Goal: Use online tool/utility: Utilize a website feature to perform a specific function

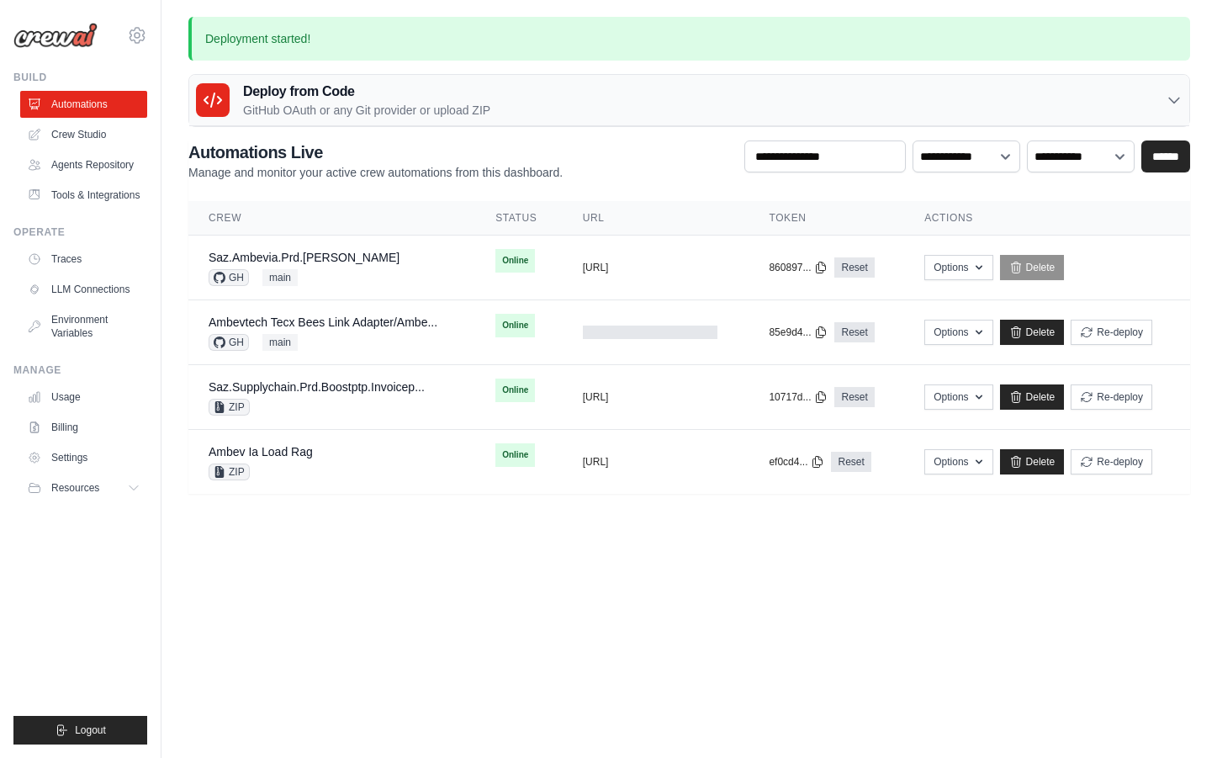
click at [392, 252] on div "Saz.Ambevia.Prd.Aida GH main" at bounding box center [332, 267] width 246 height 37
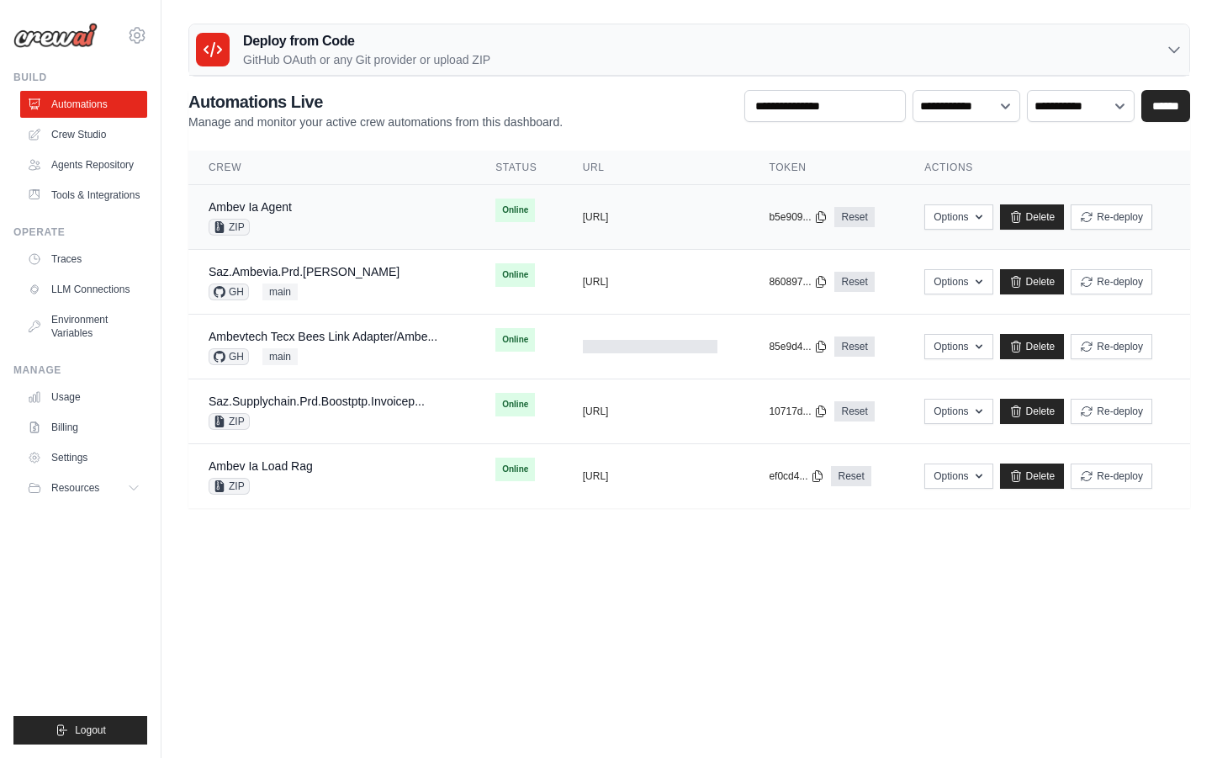
click at [341, 213] on div "Ambev Ia Agent ZIP" at bounding box center [332, 217] width 246 height 37
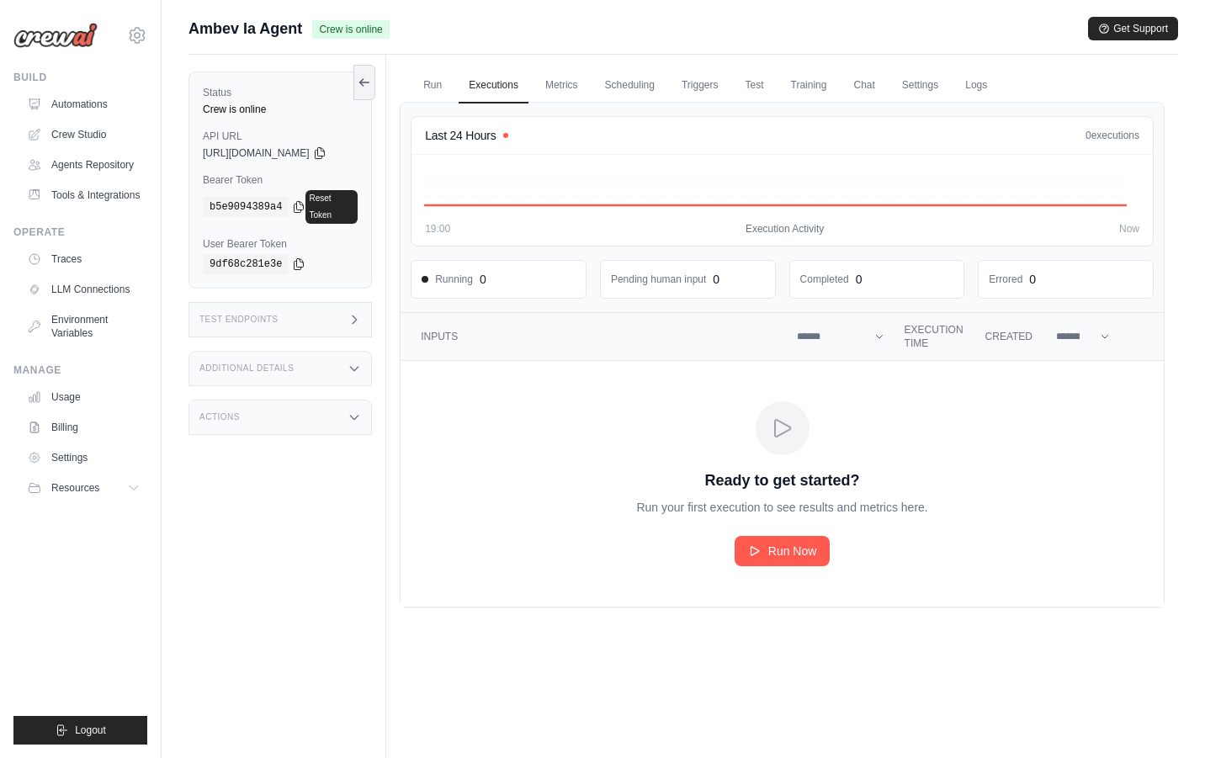
click at [257, 315] on h3 "Test Endpoints" at bounding box center [238, 320] width 79 height 10
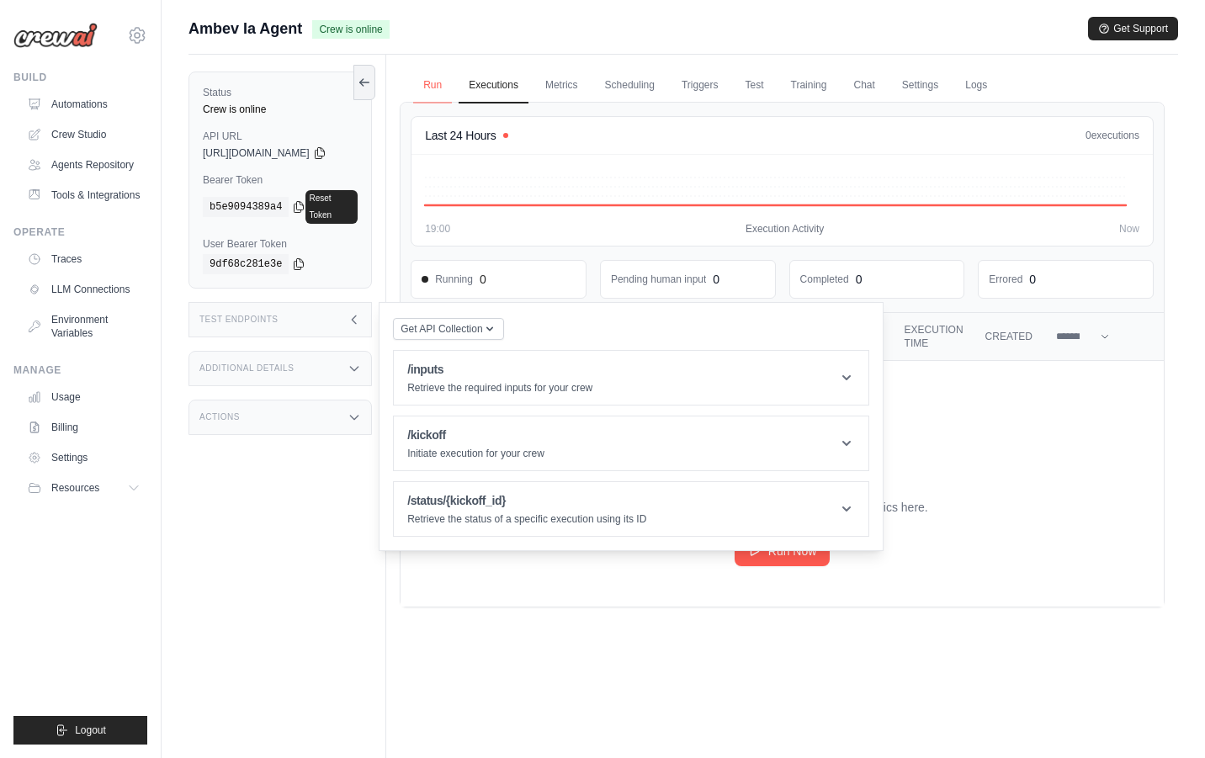
click at [435, 82] on link "Run" at bounding box center [432, 85] width 39 height 35
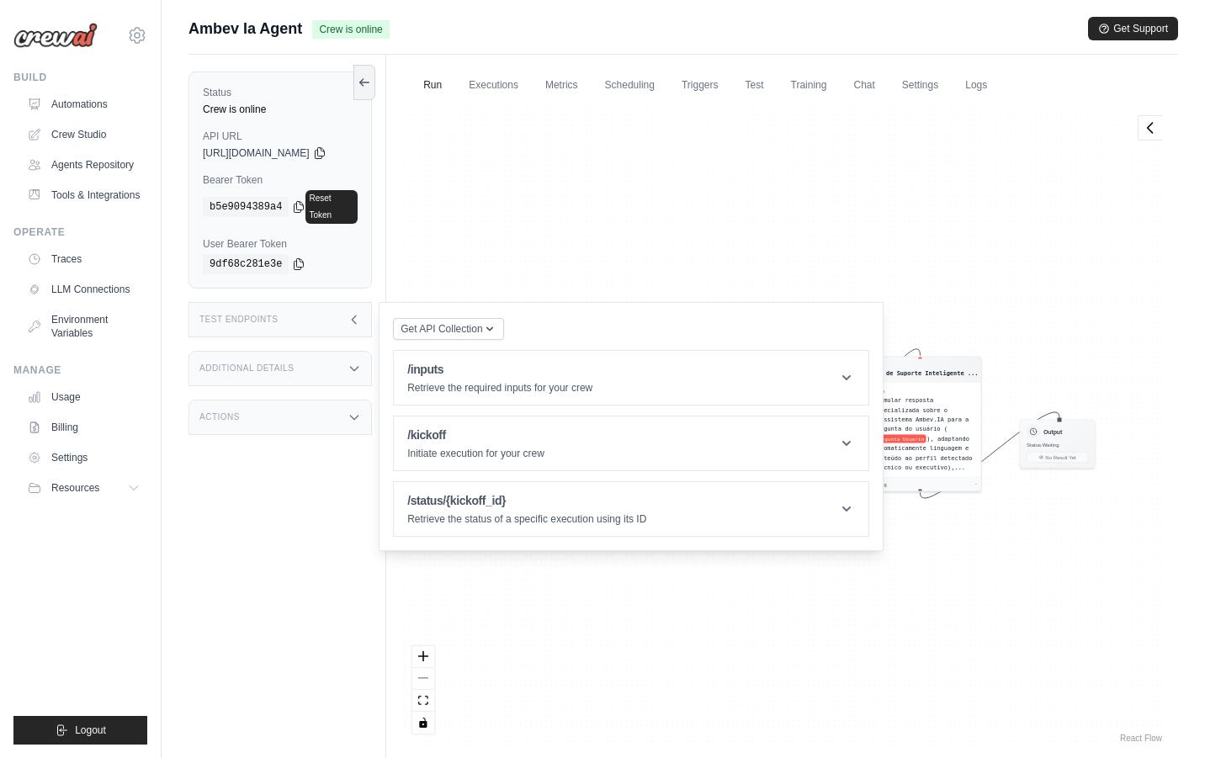
click at [298, 315] on div "Test Endpoints" at bounding box center [279, 319] width 183 height 35
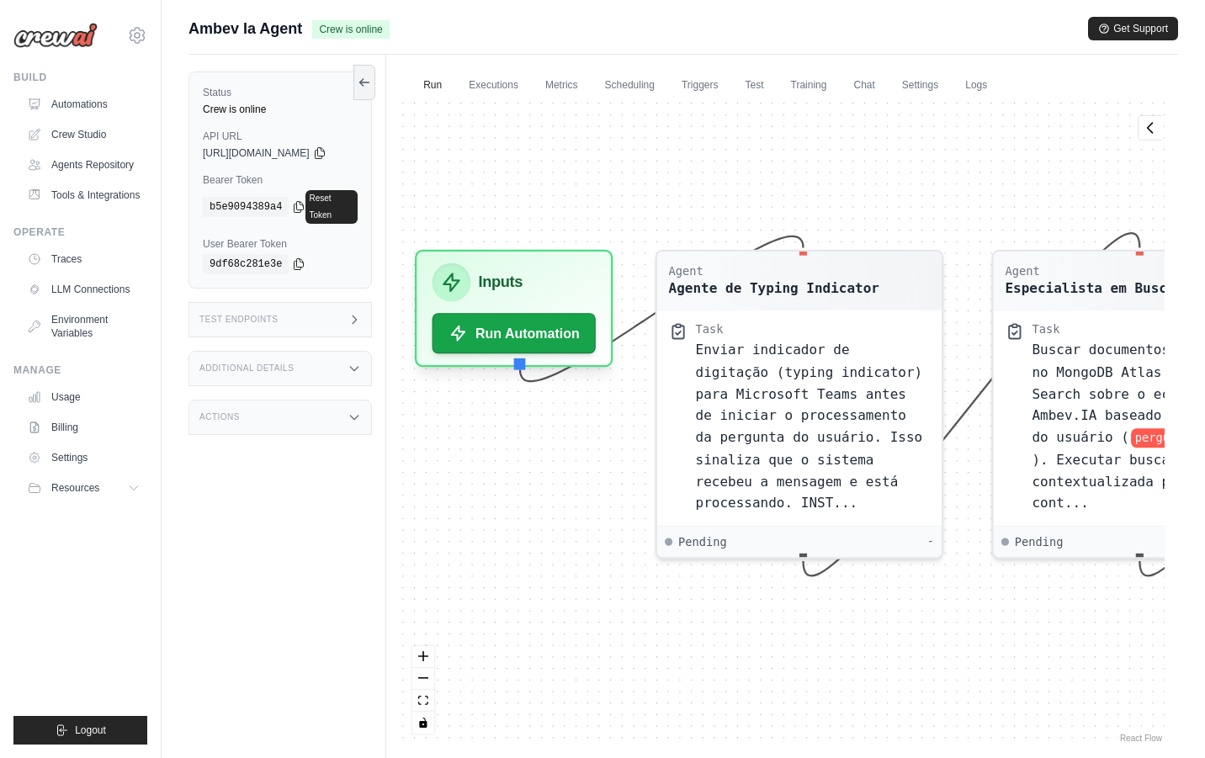
drag, startPoint x: 519, startPoint y: 649, endPoint x: 674, endPoint y: 674, distance: 156.8
click at [674, 674] on div "Agent Agente de Typing Indicator Task Enviar indicador de digitação (typing ind…" at bounding box center [782, 424] width 765 height 644
click at [104, 113] on link "Automations" at bounding box center [85, 104] width 127 height 27
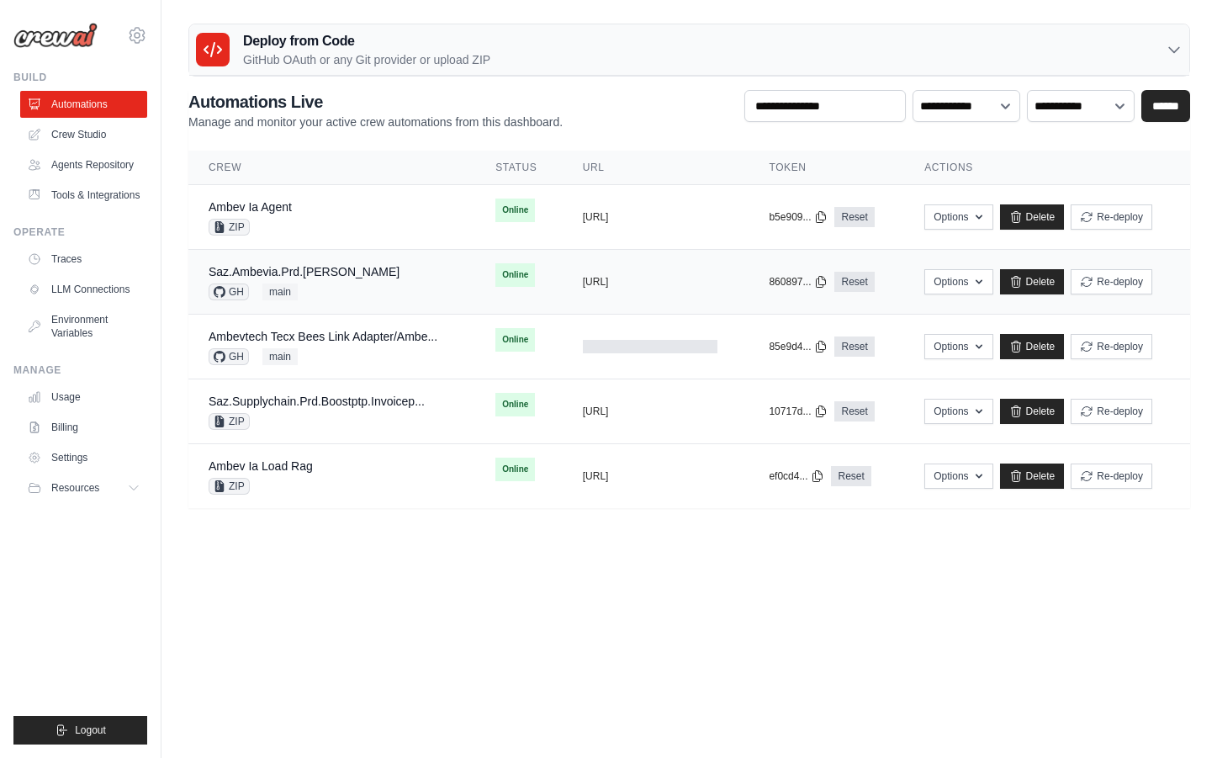
click at [381, 267] on div "Saz.Ambevia.Prd.Aida GH main" at bounding box center [332, 281] width 246 height 37
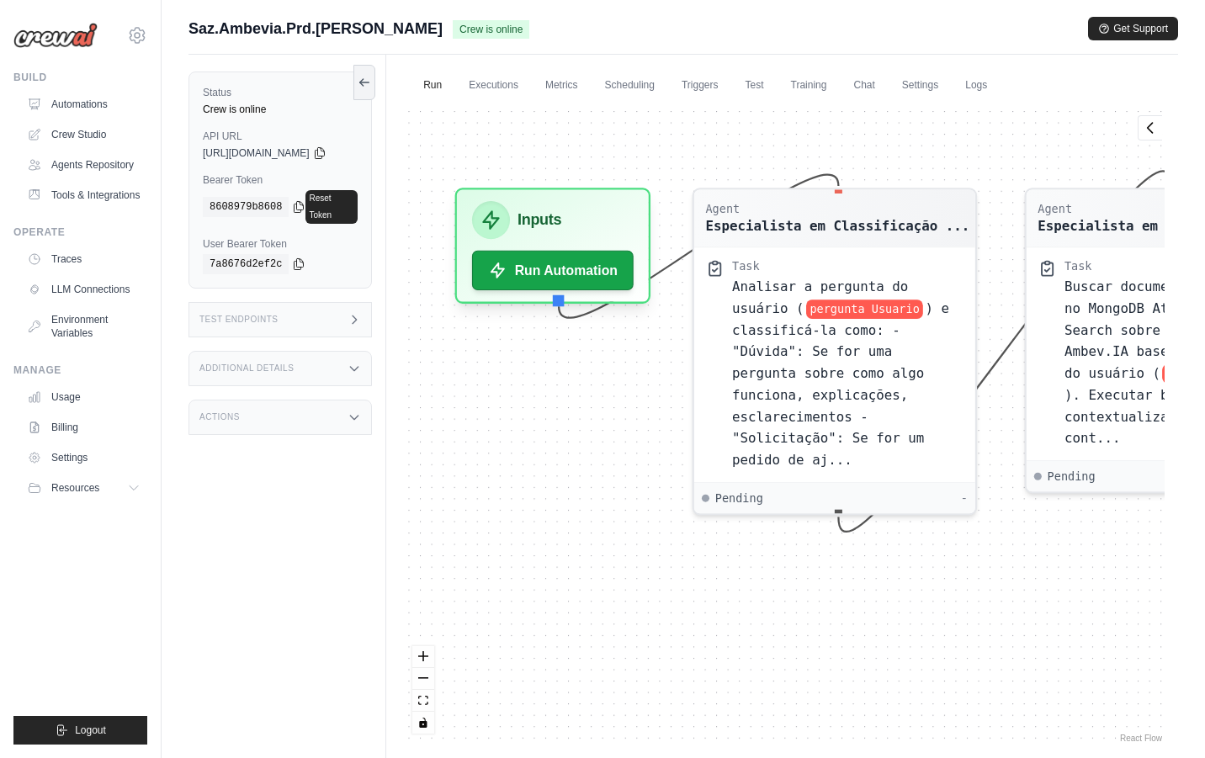
drag, startPoint x: 490, startPoint y: 662, endPoint x: 696, endPoint y: 656, distance: 206.2
click at [696, 656] on div "Agent Especialista em Classificação ... Task Analisar a pergunta do usuário ( p…" at bounding box center [782, 424] width 765 height 644
click at [83, 98] on link "Automations" at bounding box center [85, 104] width 127 height 27
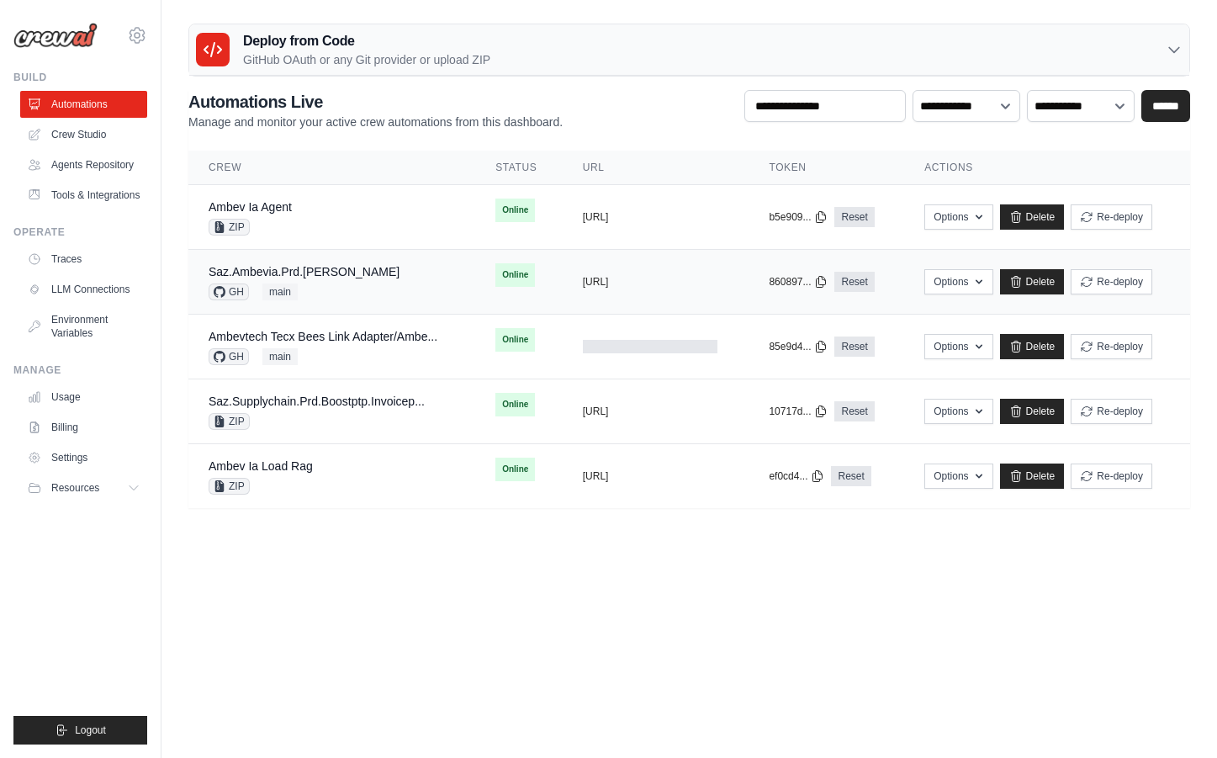
click at [375, 294] on div "Saz.Ambevia.Prd.Aida GH main" at bounding box center [332, 281] width 246 height 37
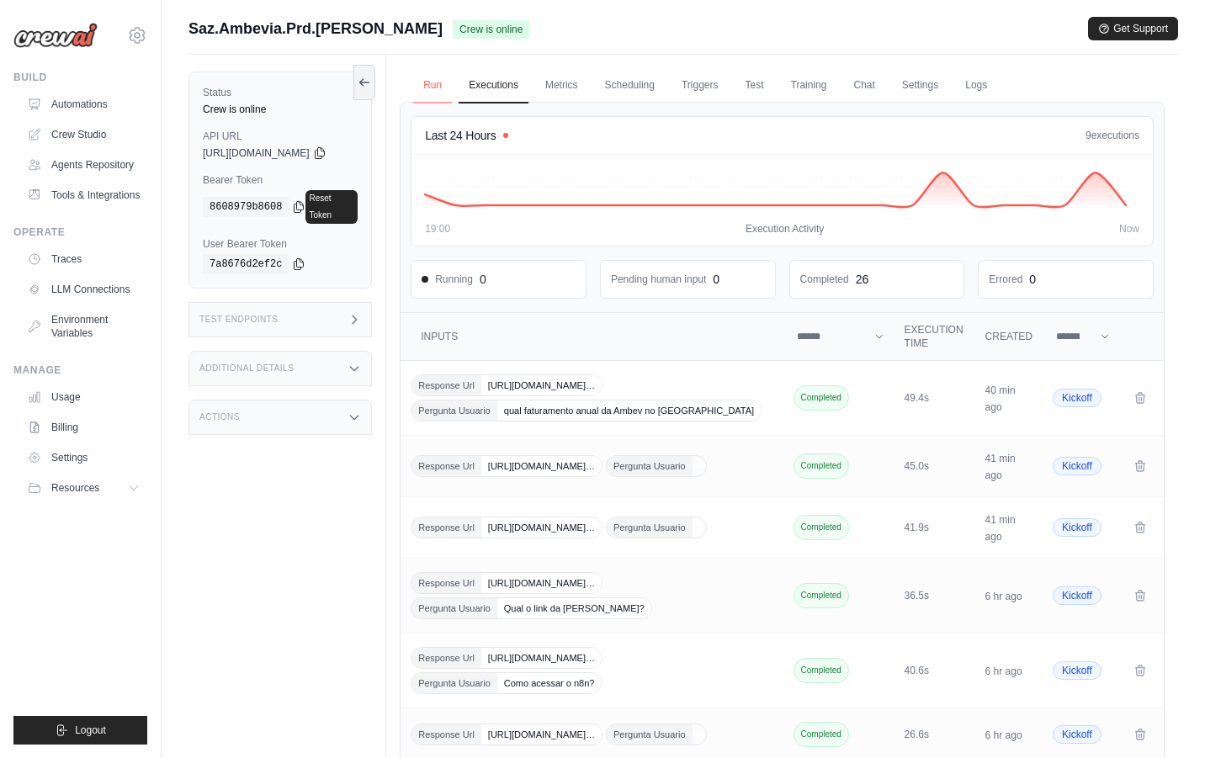
click at [434, 81] on link "Run" at bounding box center [432, 85] width 39 height 35
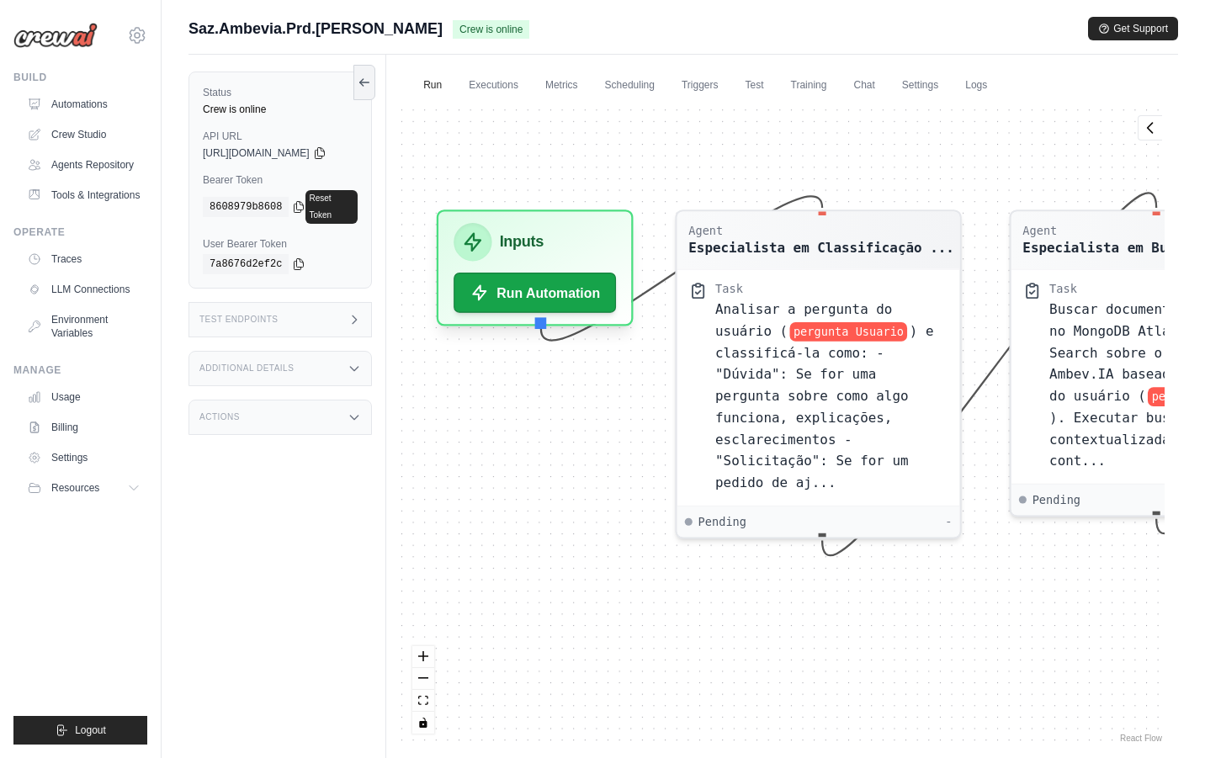
drag, startPoint x: 514, startPoint y: 468, endPoint x: 552, endPoint y: 466, distance: 37.9
click at [552, 466] on div "Agent Especialista em Classificação ... Task Analisar a pergunta do usuário ( p…" at bounding box center [782, 424] width 765 height 644
click at [82, 95] on link "Automations" at bounding box center [85, 104] width 127 height 27
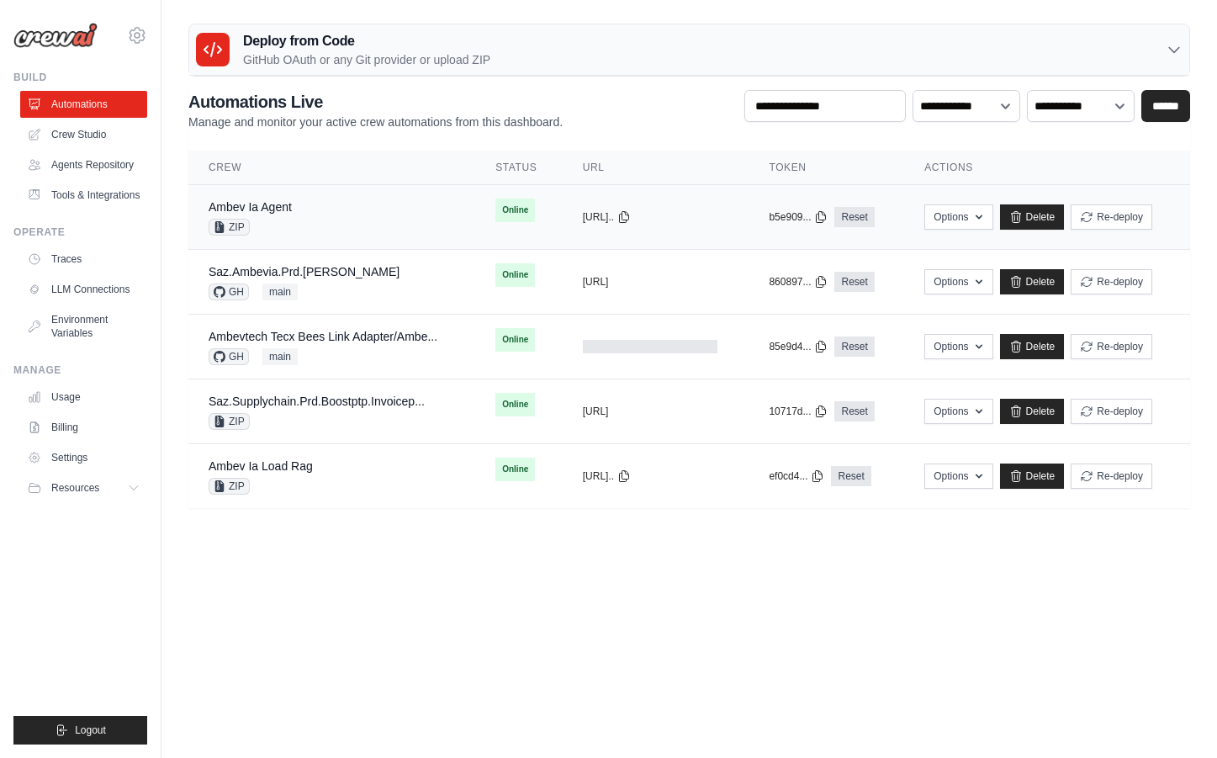
click at [344, 221] on div "Ambev Ia Agent ZIP" at bounding box center [332, 217] width 246 height 37
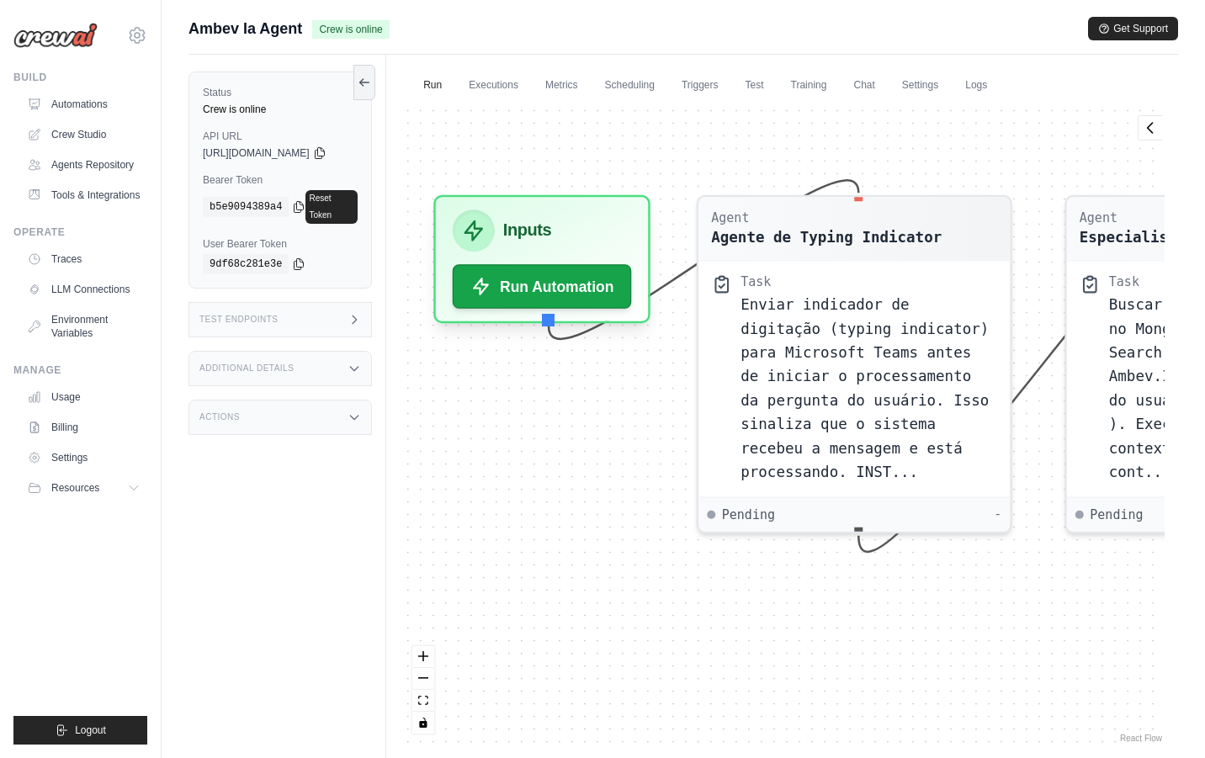
drag, startPoint x: 495, startPoint y: 472, endPoint x: 511, endPoint y: 480, distance: 17.3
click at [511, 480] on div "Agent Agente de Typing Indicator Task Enviar indicador de digitação (typing ind…" at bounding box center [782, 424] width 765 height 644
click at [324, 155] on icon at bounding box center [319, 152] width 9 height 11
click at [299, 257] on icon at bounding box center [298, 263] width 13 height 13
click at [326, 154] on icon at bounding box center [319, 152] width 13 height 13
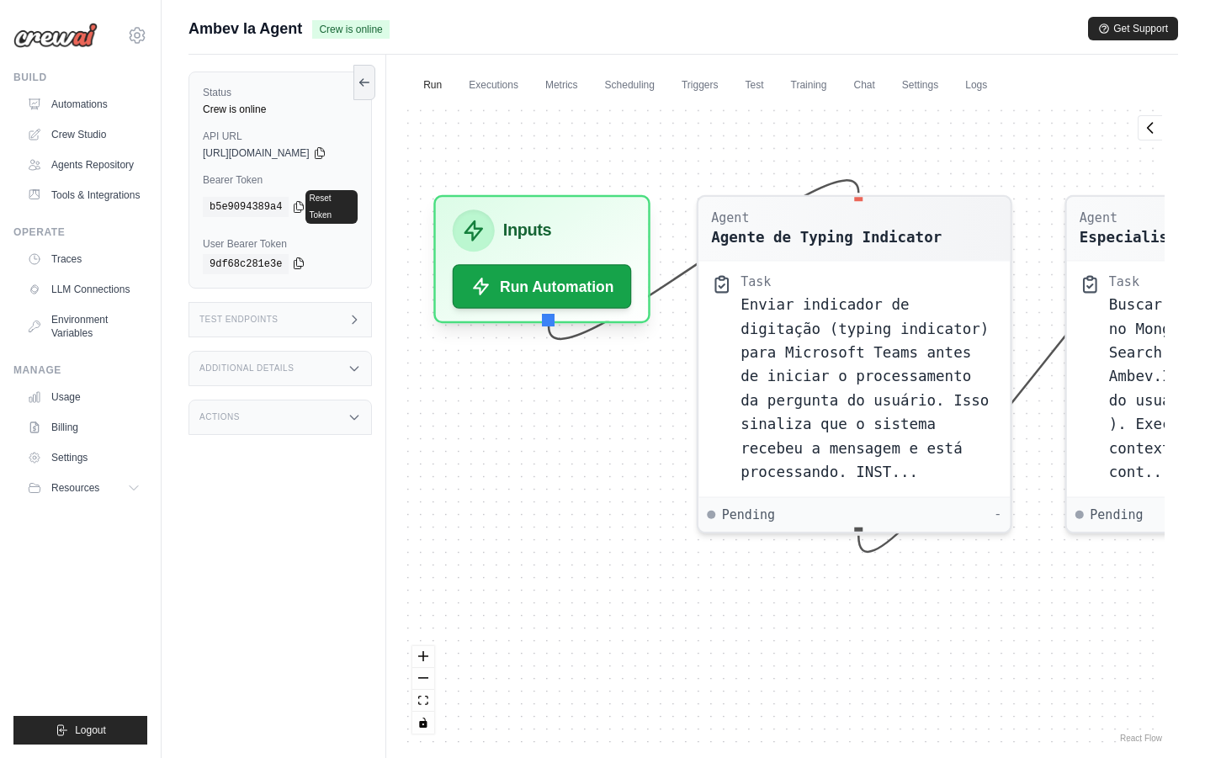
click at [300, 258] on icon at bounding box center [298, 263] width 9 height 11
click at [827, 83] on link "Training" at bounding box center [809, 85] width 56 height 35
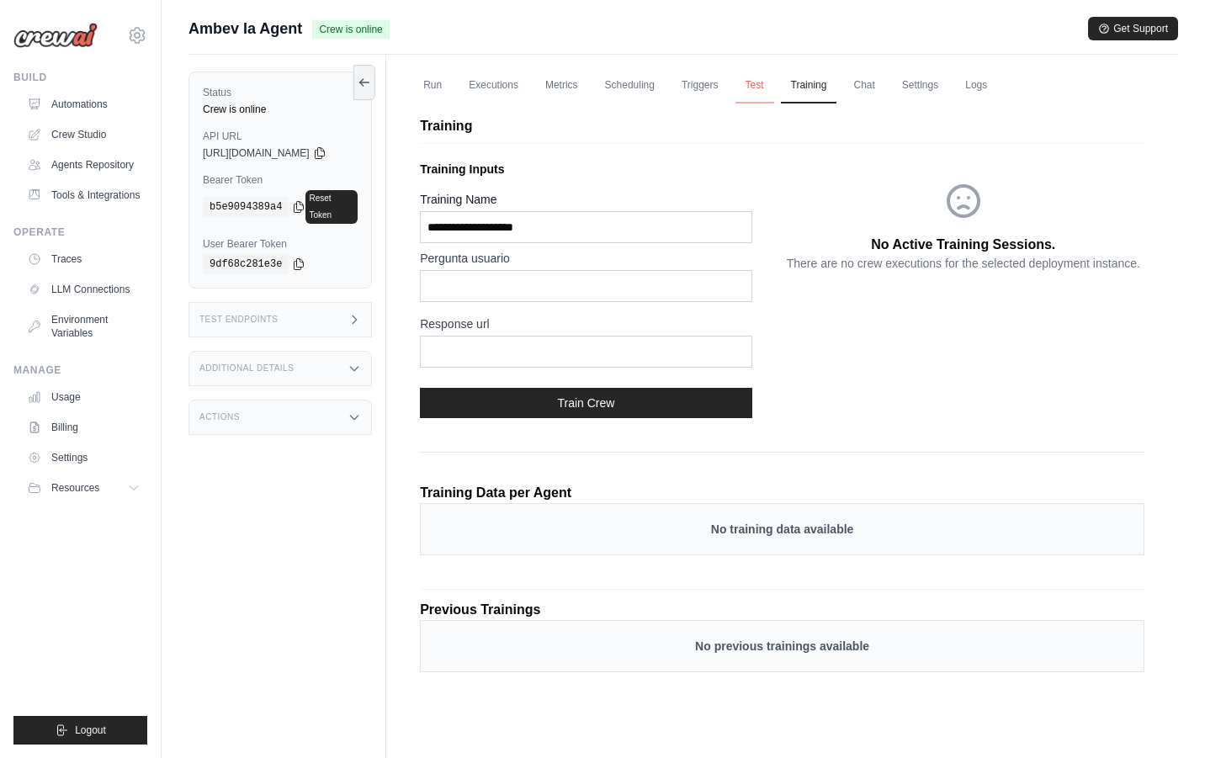
click at [770, 76] on link "Test" at bounding box center [754, 85] width 39 height 35
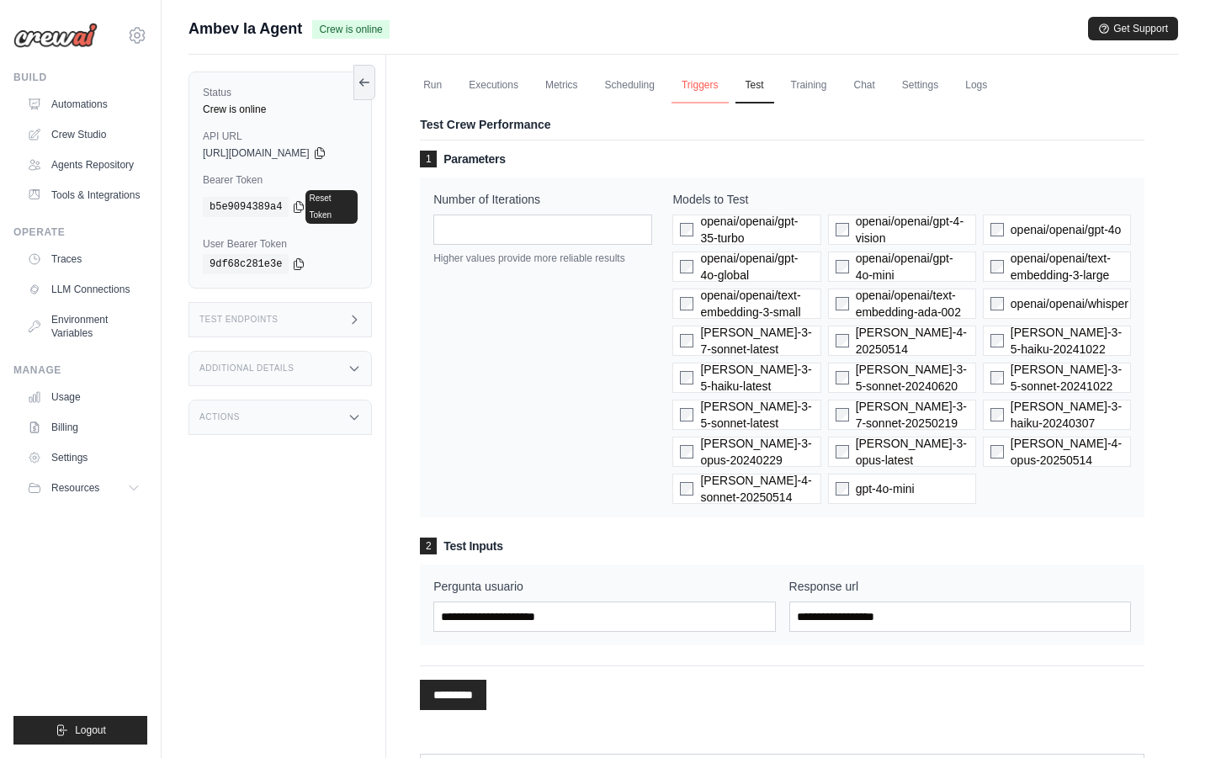
click at [713, 83] on link "Triggers" at bounding box center [699, 85] width 57 height 35
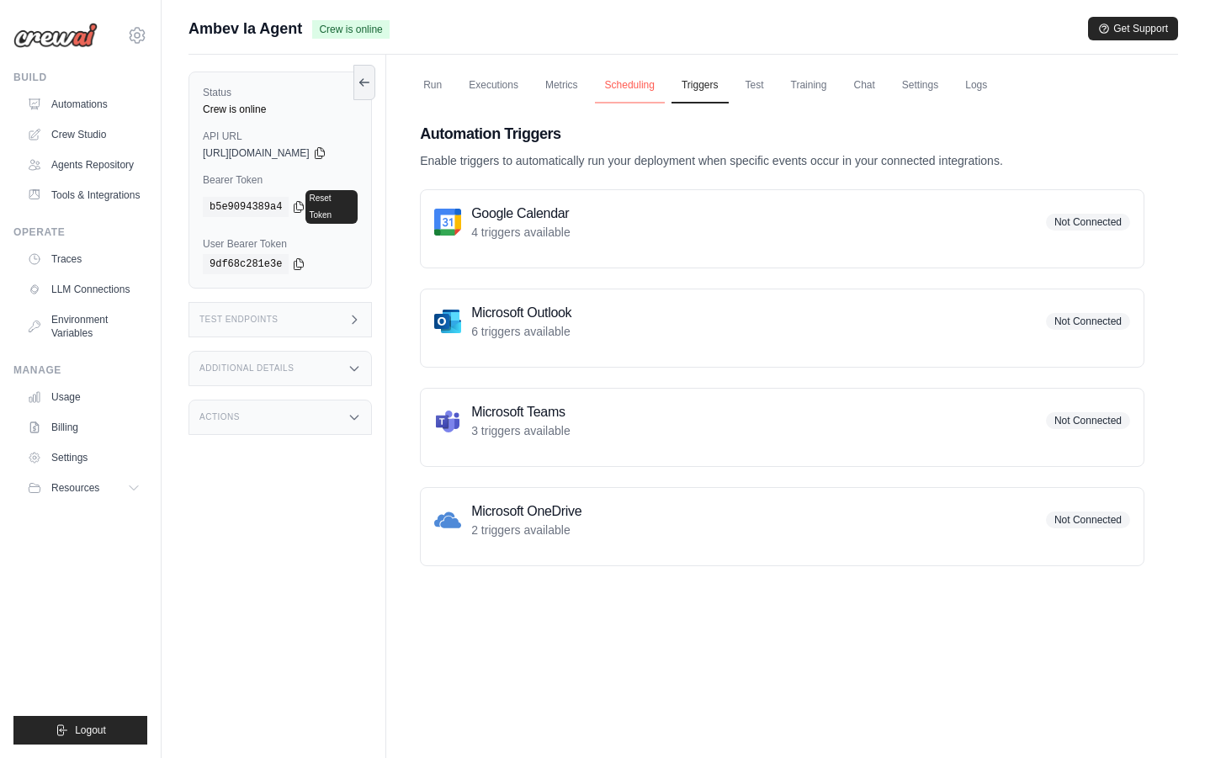
click at [659, 83] on link "Scheduling" at bounding box center [630, 85] width 70 height 35
